Goal: Book appointment/travel/reservation

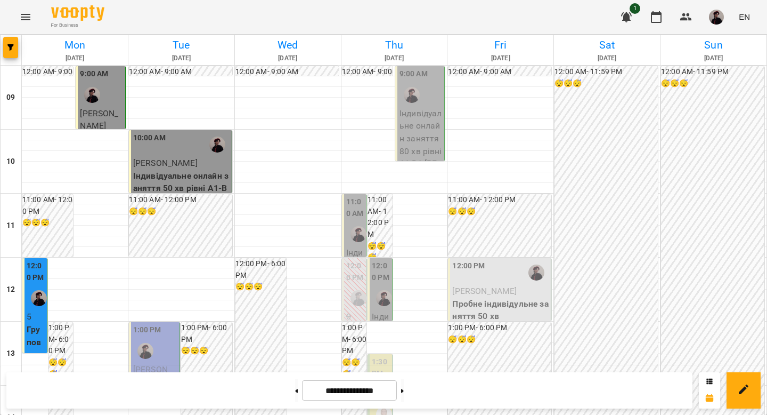
scroll to position [95, 0]
click at [159, 324] on div "1:00 PM" at bounding box center [155, 343] width 44 height 39
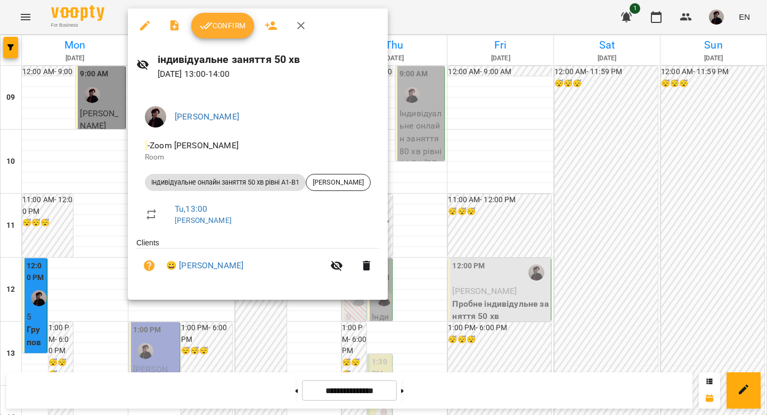
click at [224, 19] on span "Confirm" at bounding box center [223, 25] width 46 height 13
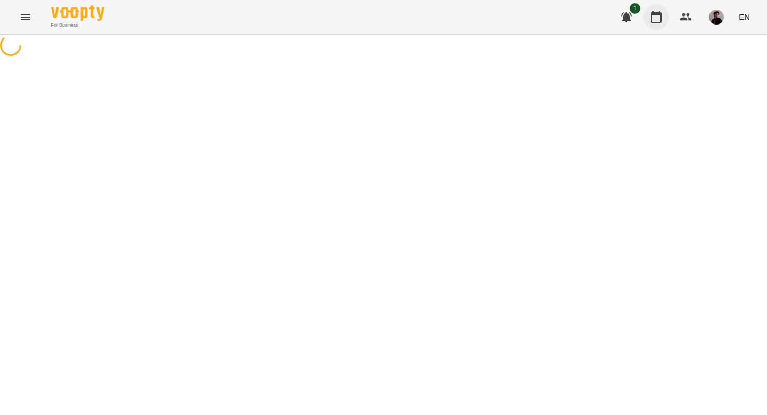
click at [659, 16] on icon "button" at bounding box center [656, 17] width 13 height 13
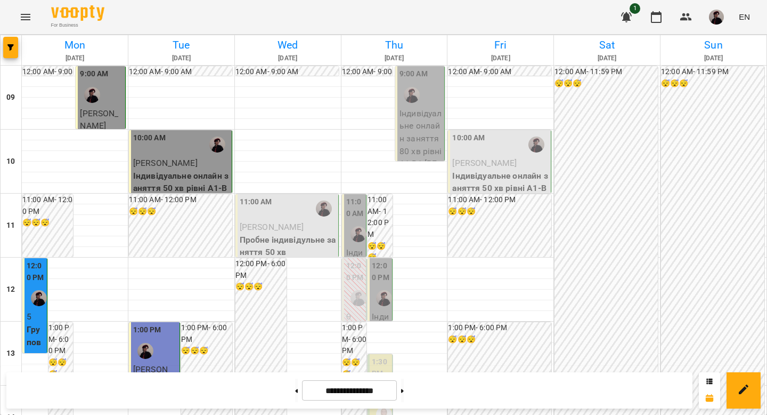
scroll to position [11, 0]
click at [281, 207] on div "11:00 AM" at bounding box center [288, 208] width 96 height 25
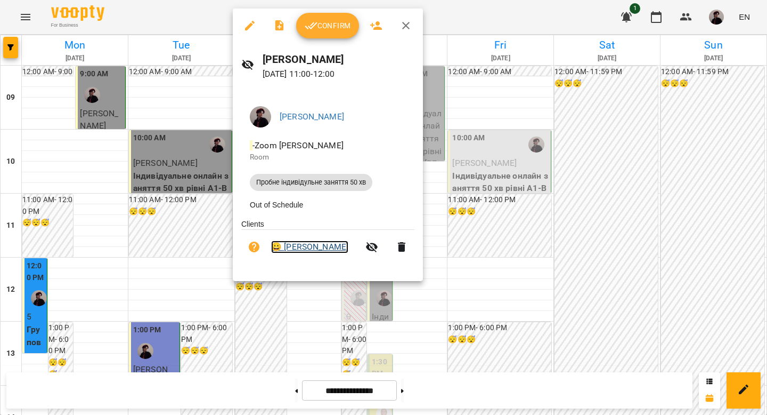
click at [310, 248] on link "😀 [PERSON_NAME]" at bounding box center [309, 246] width 77 height 13
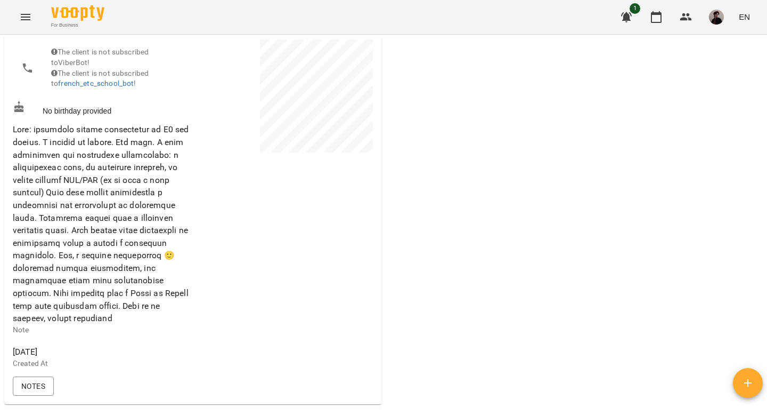
scroll to position [140, 0]
